Goal: Information Seeking & Learning: Learn about a topic

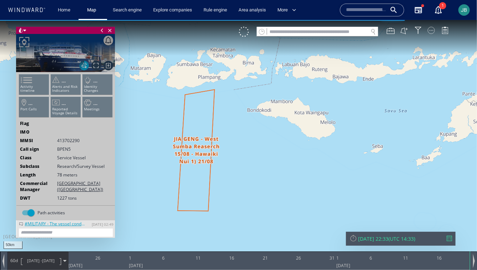
click at [432, 32] on div at bounding box center [431, 29] width 7 height 7
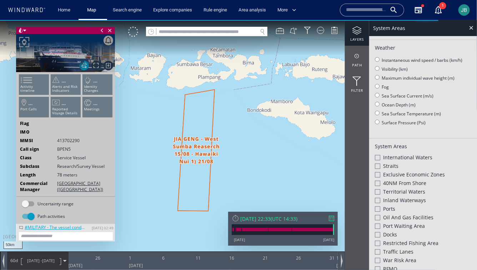
scroll to position [183, 0]
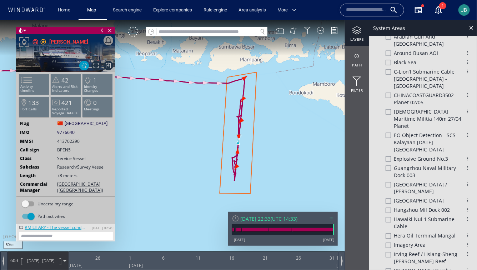
scroll to position [535, 0]
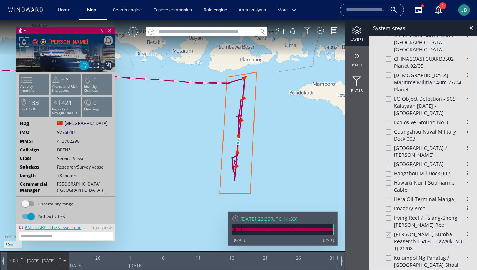
click at [389, 180] on div at bounding box center [387, 182] width 5 height 5
drag, startPoint x: 202, startPoint y: 119, endPoint x: 177, endPoint y: 154, distance: 43.4
click at [176, 154] on canvas "Map" at bounding box center [238, 141] width 477 height 243
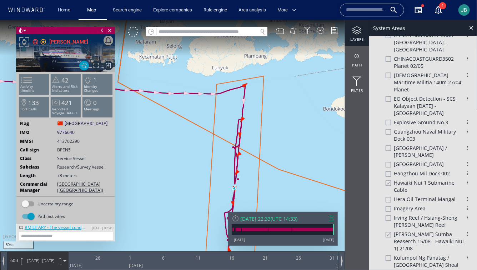
click at [183, 150] on canvas "Map" at bounding box center [238, 141] width 477 height 243
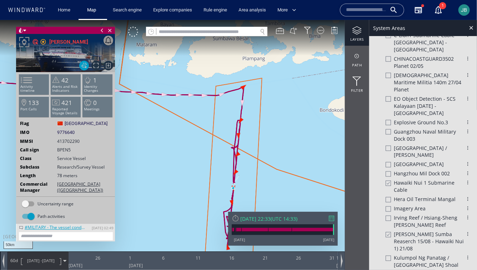
drag, startPoint x: 183, startPoint y: 150, endPoint x: 176, endPoint y: 150, distance: 6.8
click at [176, 150] on canvas "Map" at bounding box center [238, 141] width 477 height 243
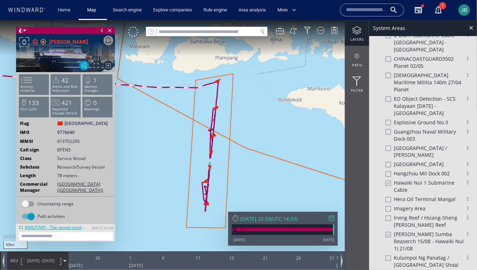
drag, startPoint x: 176, startPoint y: 150, endPoint x: 170, endPoint y: 132, distance: 19.0
click at [170, 132] on canvas "Map" at bounding box center [238, 141] width 477 height 243
